Goal: Information Seeking & Learning: Compare options

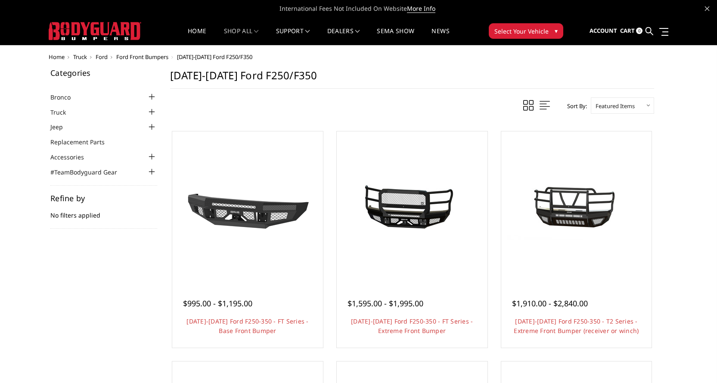
click at [106, 56] on span "Ford" at bounding box center [102, 57] width 12 height 8
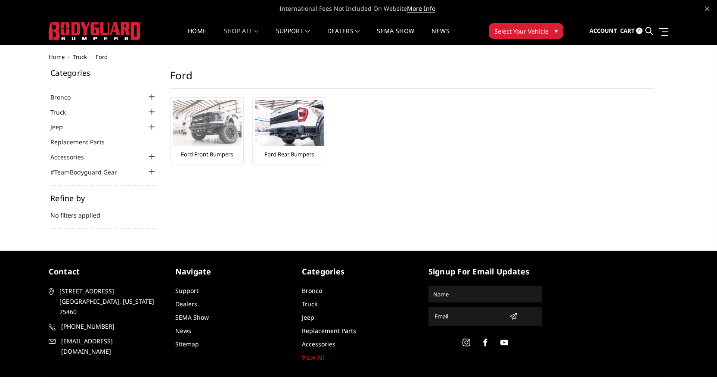
click at [202, 123] on img at bounding box center [207, 123] width 69 height 46
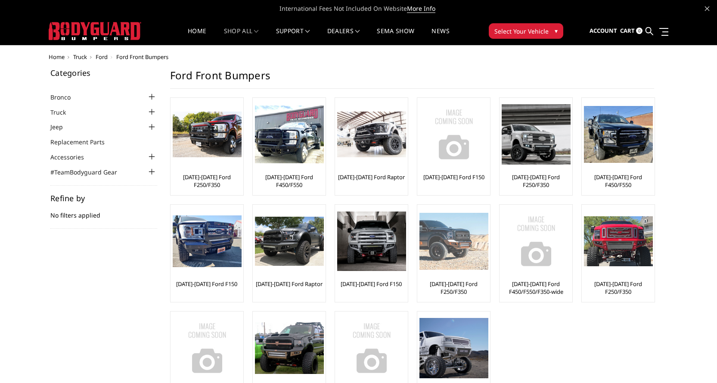
click at [443, 239] on img at bounding box center [454, 241] width 69 height 57
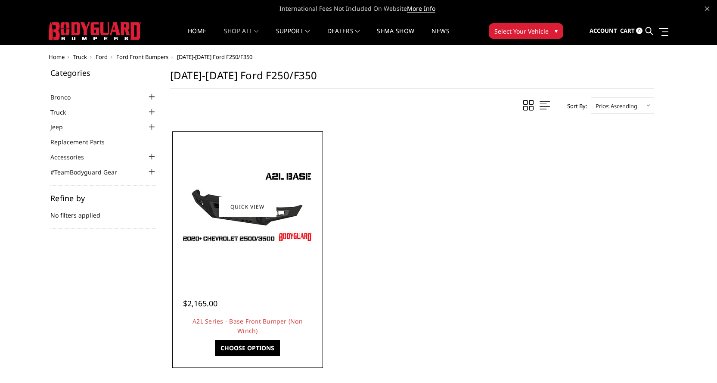
click at [248, 221] on img at bounding box center [248, 207] width 138 height 78
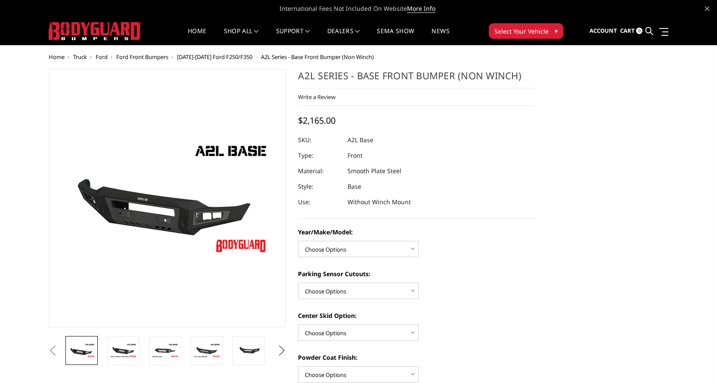
click at [279, 354] on button "Next" at bounding box center [281, 350] width 13 height 13
click at [257, 350] on img at bounding box center [248, 350] width 27 height 18
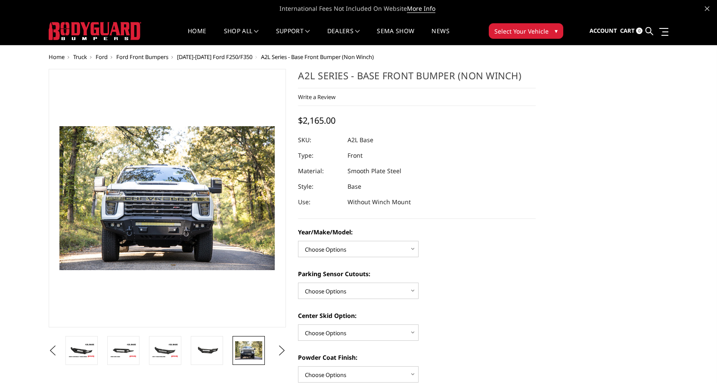
click at [257, 350] on img at bounding box center [248, 350] width 27 height 18
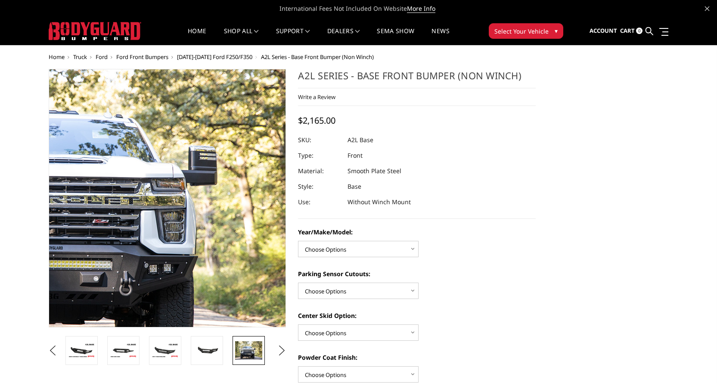
click at [237, 200] on img at bounding box center [77, 198] width 552 height 368
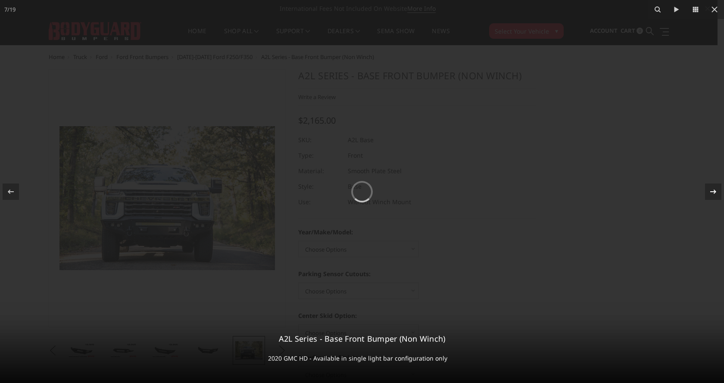
click at [714, 190] on icon at bounding box center [713, 191] width 6 height 4
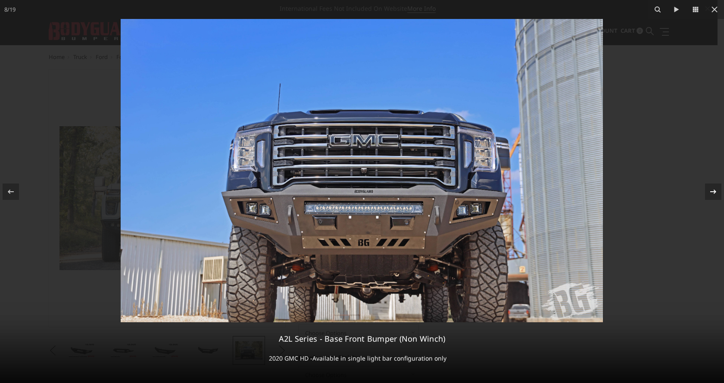
click at [714, 190] on icon at bounding box center [713, 191] width 6 height 4
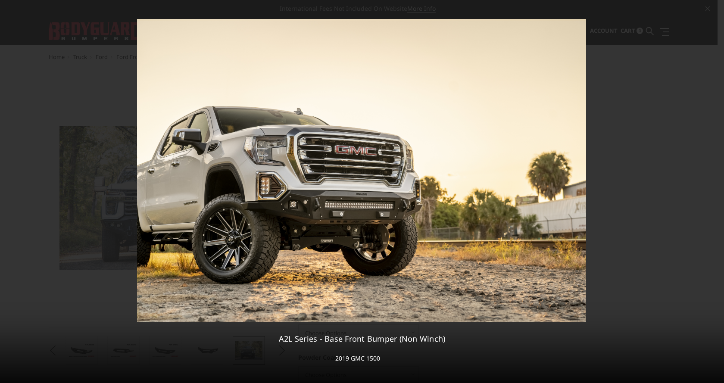
click at [714, 190] on div "9 / 19 A2L Series - Base Front Bumper (Non Winch) 2019 GMC 1500" at bounding box center [362, 191] width 724 height 383
click at [712, 194] on icon at bounding box center [713, 192] width 10 height 10
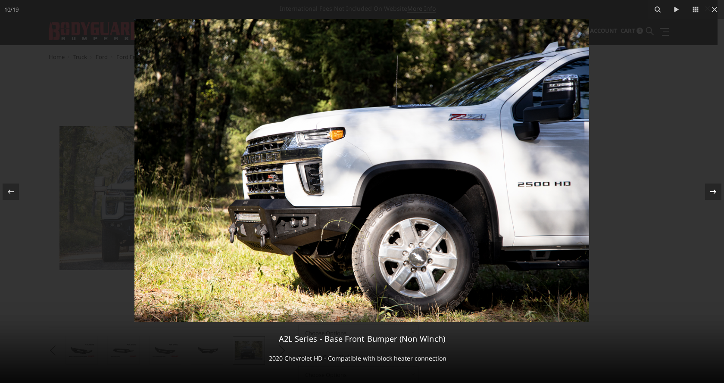
click at [712, 194] on icon at bounding box center [713, 192] width 10 height 10
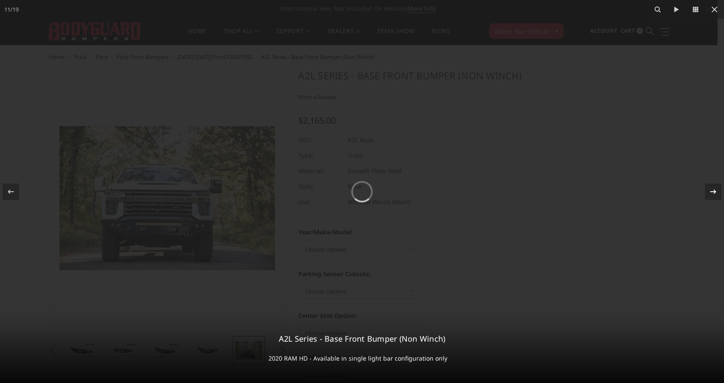
click at [712, 194] on icon at bounding box center [713, 192] width 10 height 10
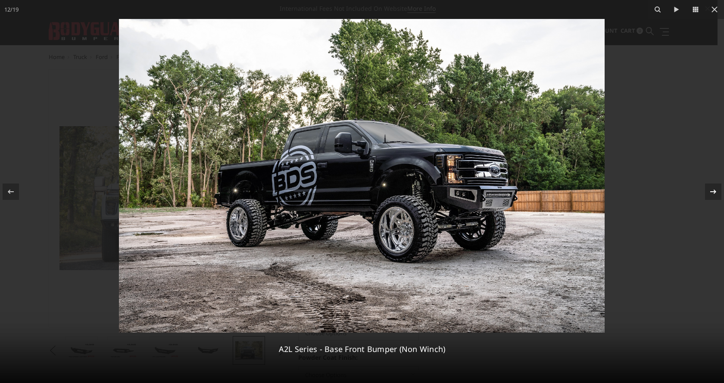
click at [712, 194] on icon at bounding box center [713, 192] width 10 height 10
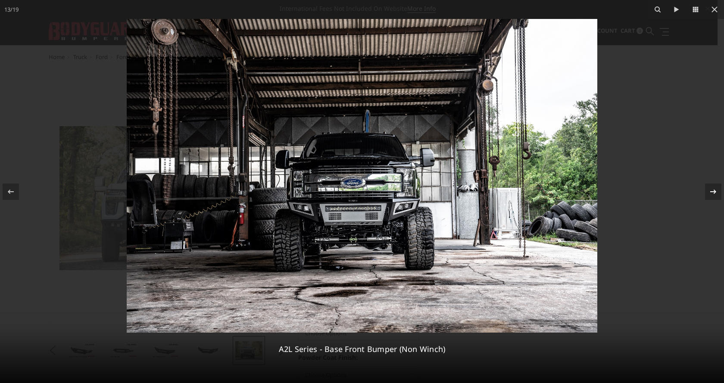
click at [712, 194] on icon at bounding box center [713, 192] width 10 height 10
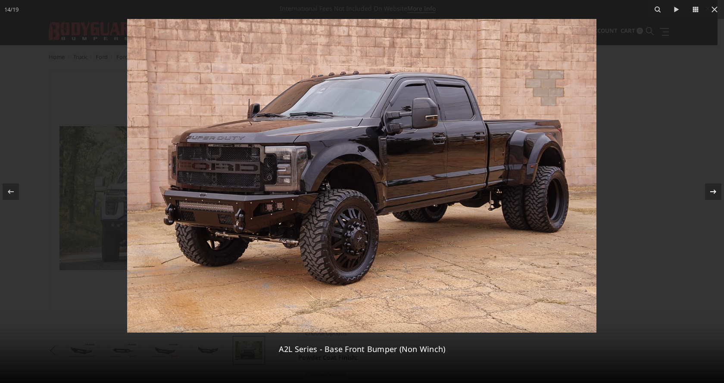
click at [712, 194] on icon at bounding box center [713, 192] width 10 height 10
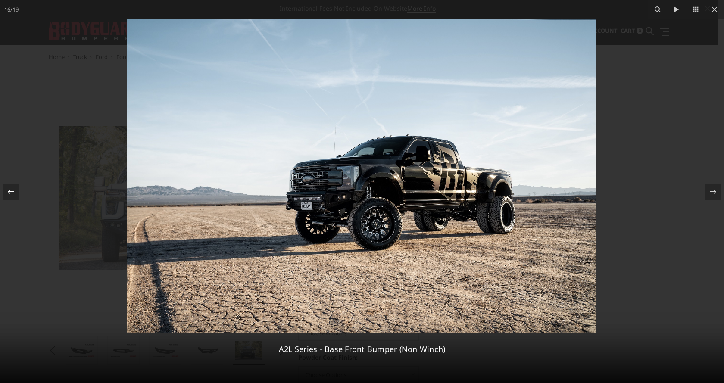
click at [11, 190] on icon at bounding box center [11, 192] width 10 height 10
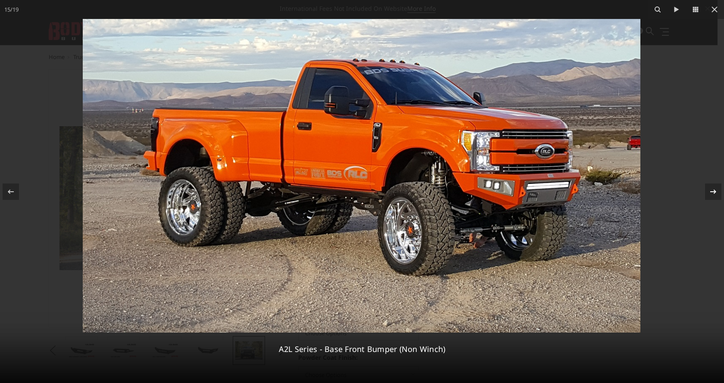
click at [710, 194] on icon at bounding box center [713, 192] width 10 height 10
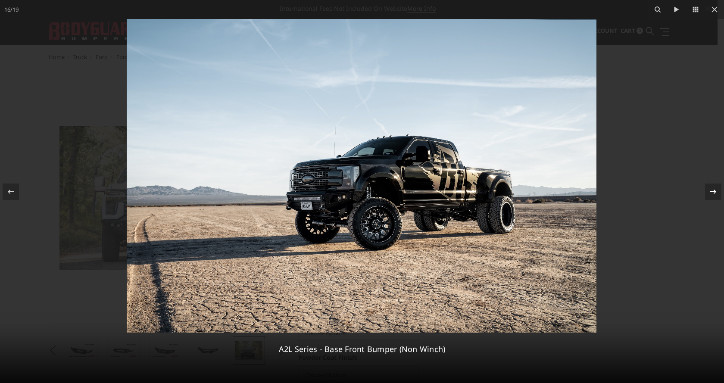
click at [710, 194] on icon at bounding box center [713, 192] width 10 height 10
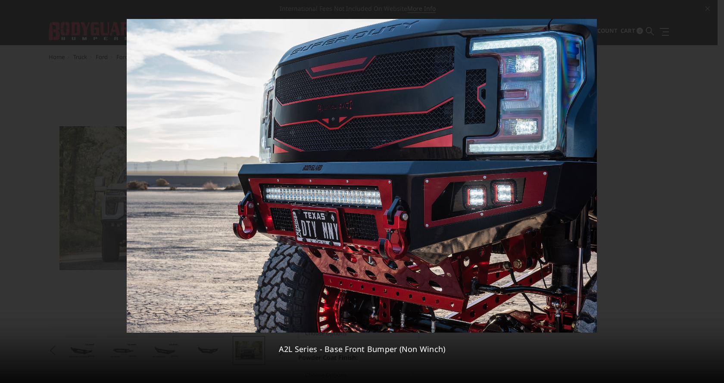
click at [710, 194] on div "17 / 19 A2L Series - Base Front Bumper (Non Winch)" at bounding box center [362, 191] width 724 height 383
click at [711, 190] on icon at bounding box center [713, 192] width 10 height 10
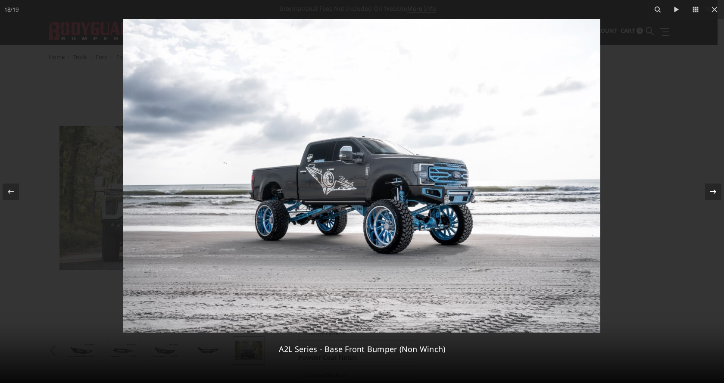
click at [711, 190] on icon at bounding box center [713, 192] width 10 height 10
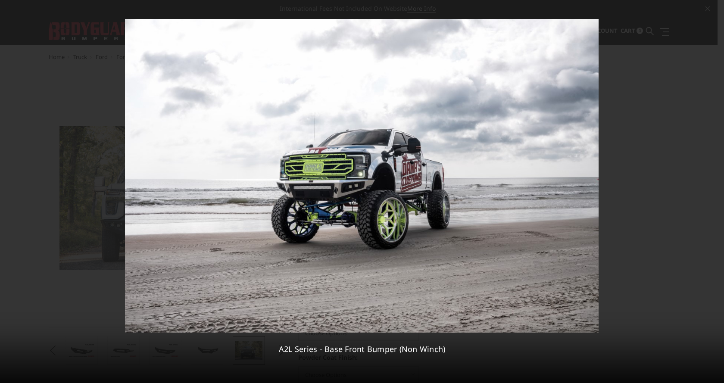
click at [711, 190] on div "19 / 19 A2L Series - Base Front Bumper (Non Winch)" at bounding box center [362, 191] width 724 height 383
click at [714, 6] on icon at bounding box center [714, 9] width 10 height 10
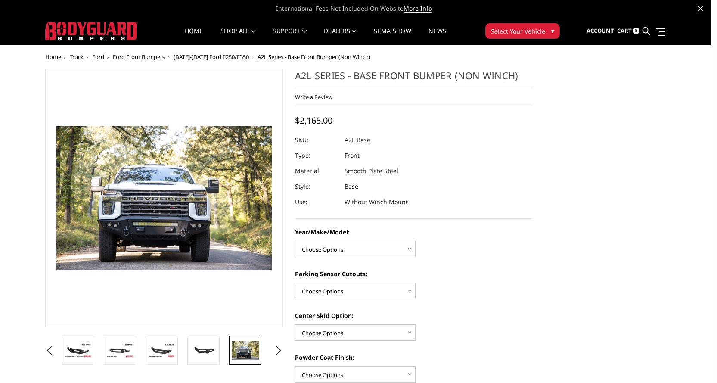
scroll to position [0, 586]
